Goal: Navigation & Orientation: Find specific page/section

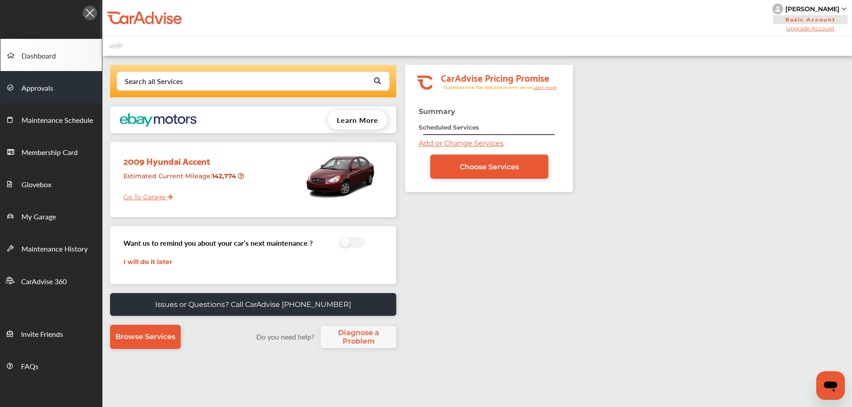
click at [41, 93] on span "Approvals" at bounding box center [37, 89] width 32 height 12
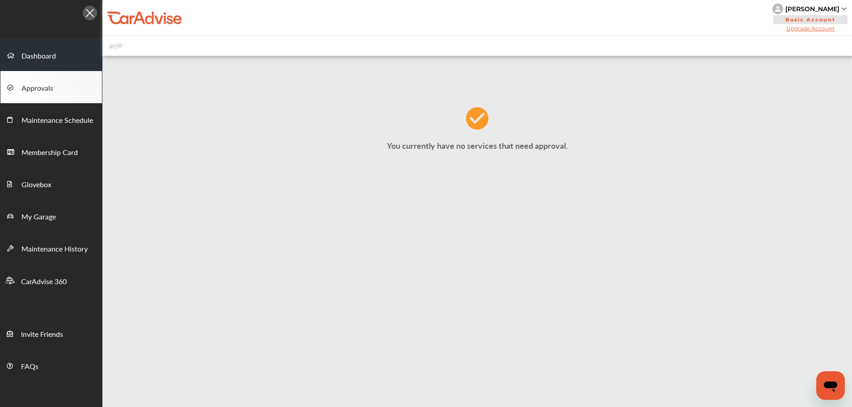
click at [34, 58] on span "Dashboard" at bounding box center [38, 57] width 34 height 12
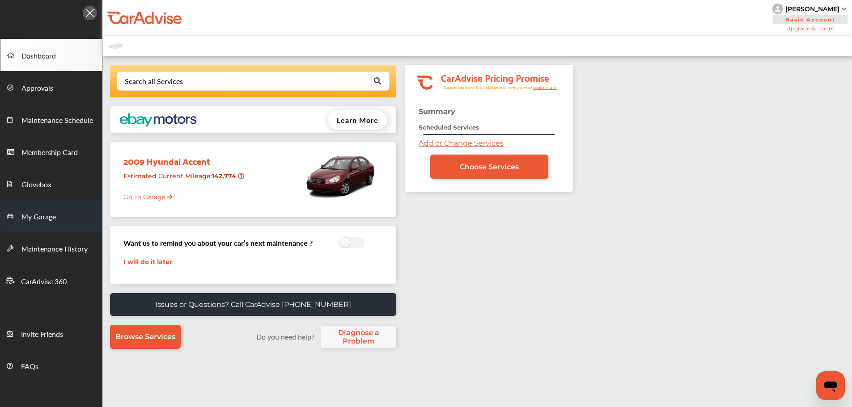
click at [21, 212] on span at bounding box center [14, 216] width 14 height 14
